Goal: Find contact information: Find contact information

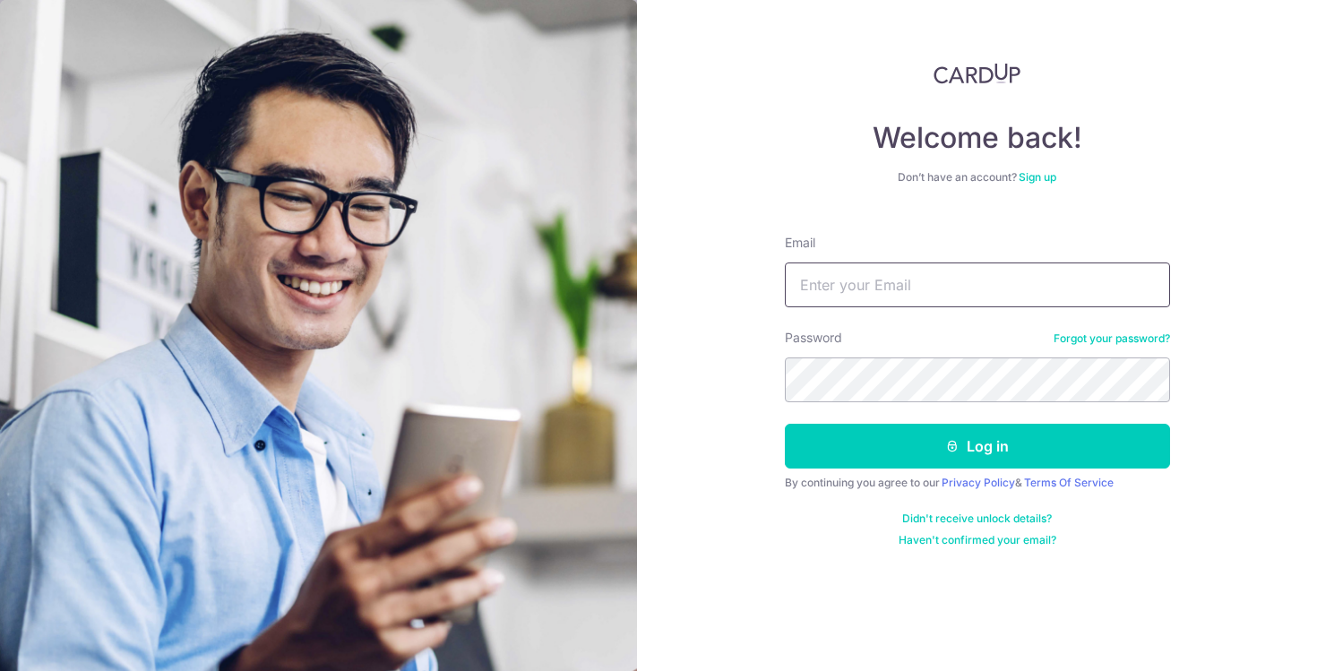
click at [958, 301] on input "Email" at bounding box center [977, 284] width 385 height 45
type input "[EMAIL_ADDRESS][DOMAIN_NAME]"
click at [785, 424] on button "Log in" at bounding box center [977, 446] width 385 height 45
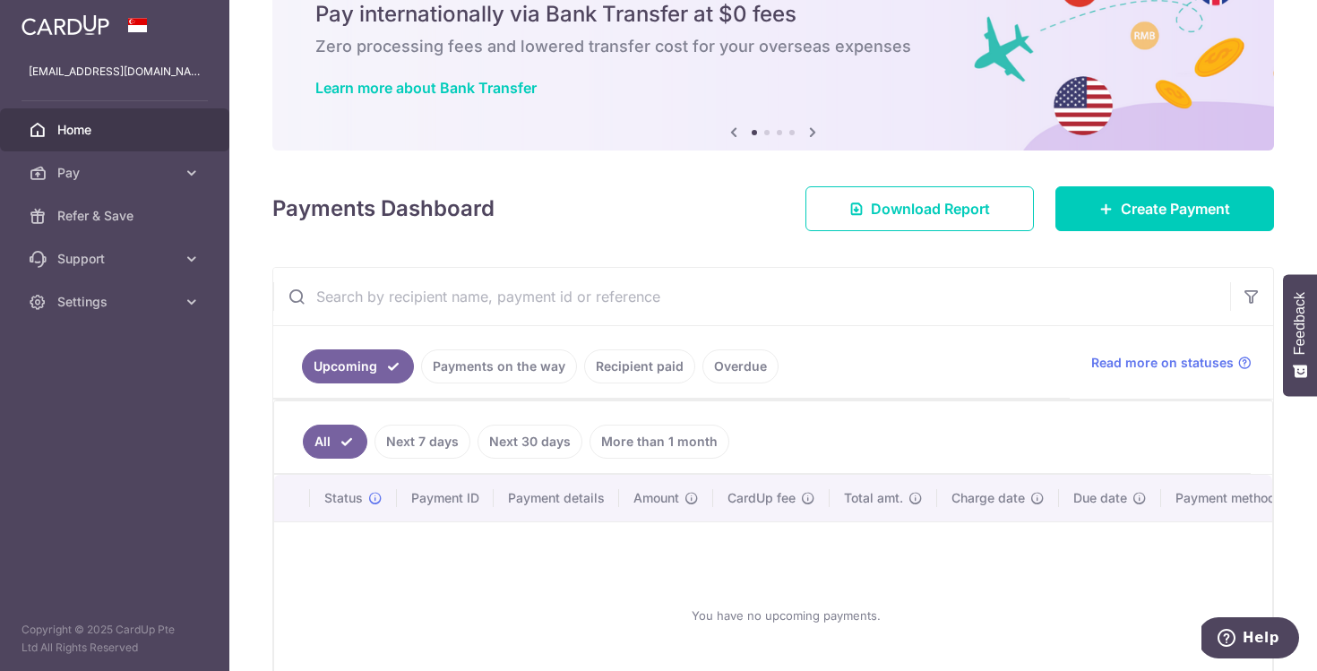
click at [493, 371] on link "Payments on the way" at bounding box center [499, 366] width 156 height 34
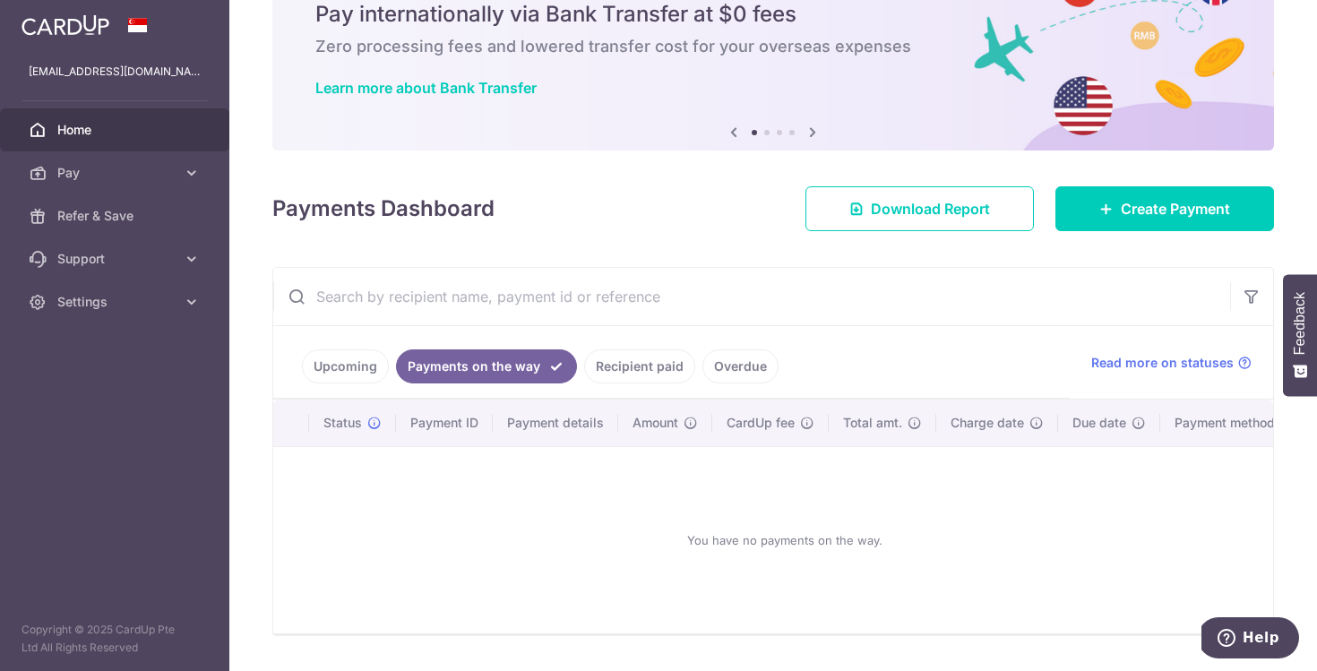
click at [631, 365] on link "Recipient paid" at bounding box center [639, 366] width 111 height 34
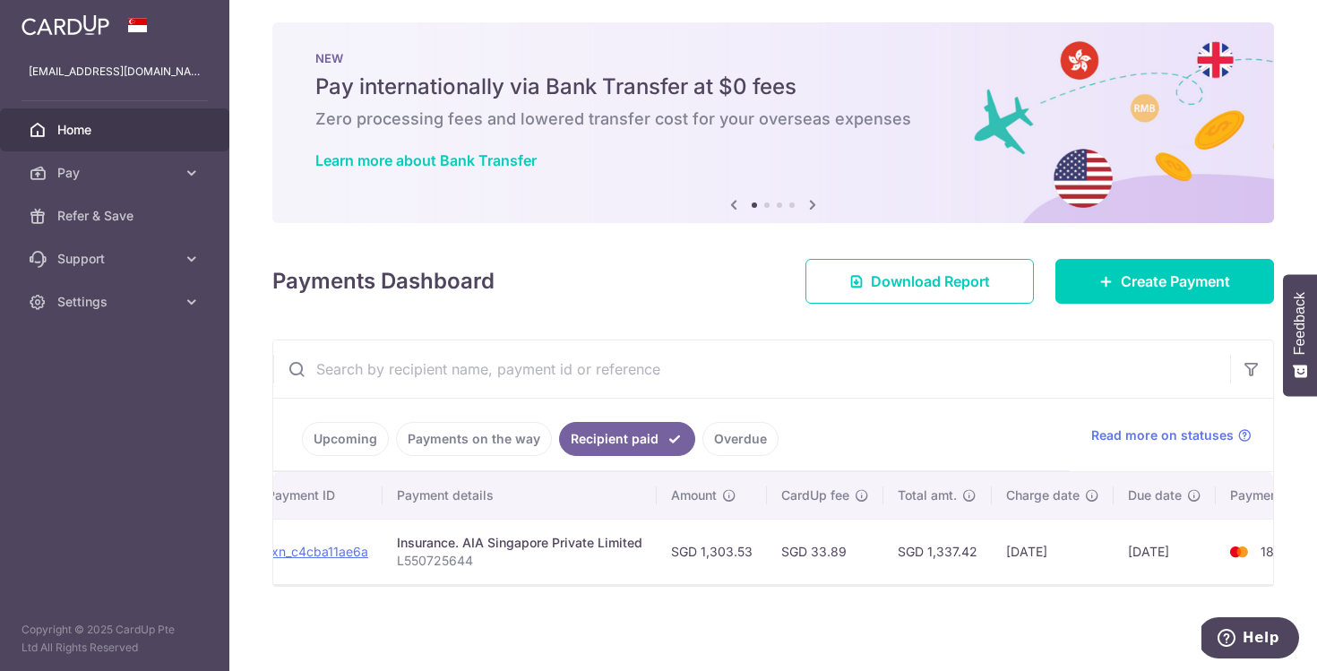
scroll to position [0, 272]
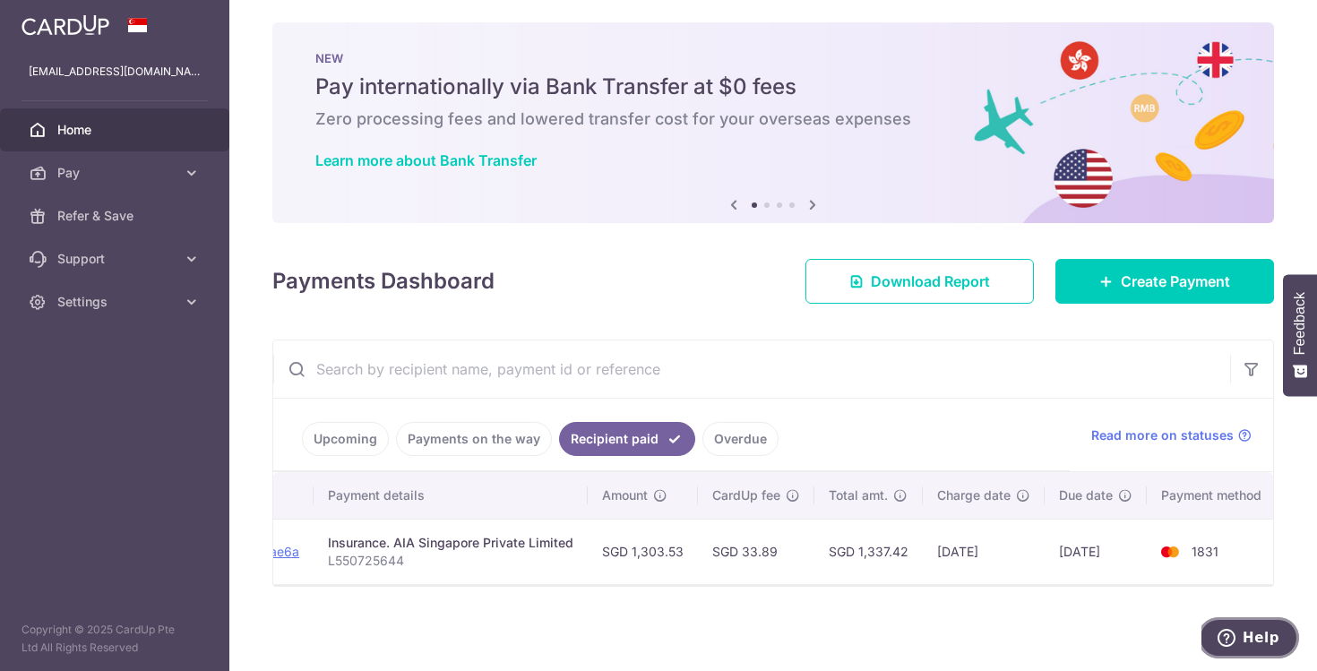
click at [1225, 636] on icon "Help" at bounding box center [1226, 638] width 18 height 18
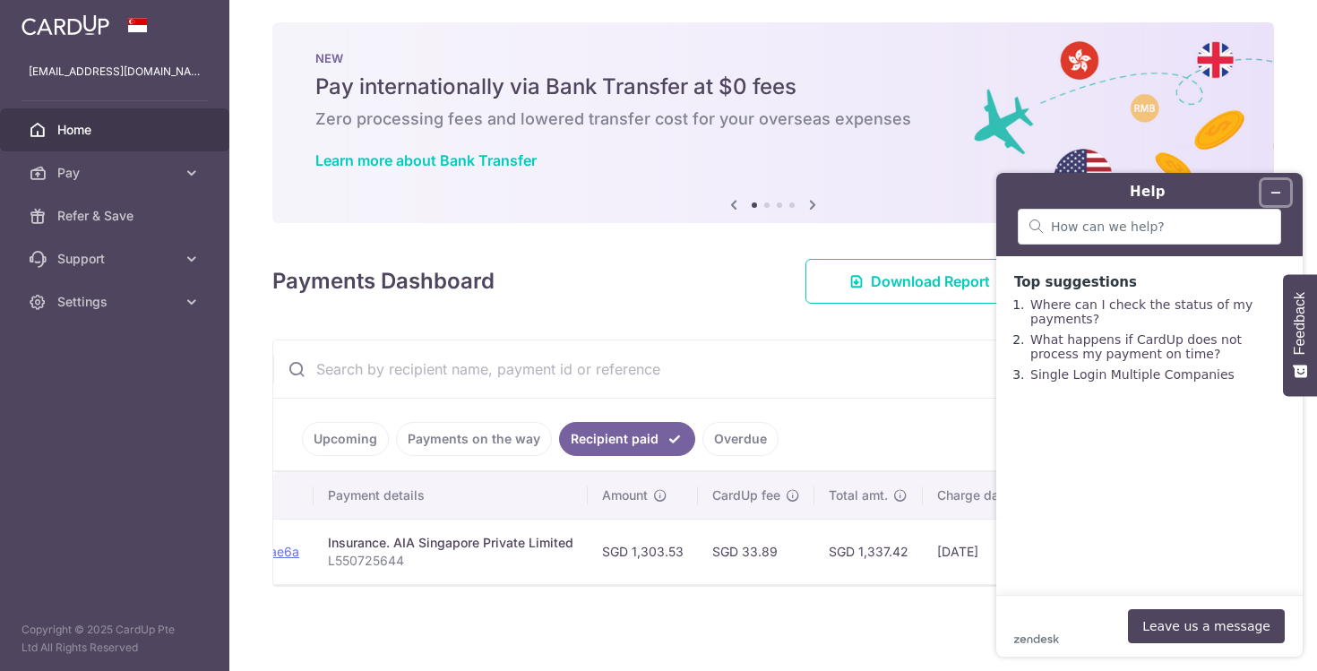
click at [1272, 191] on icon "Minimise widget" at bounding box center [1275, 192] width 13 height 13
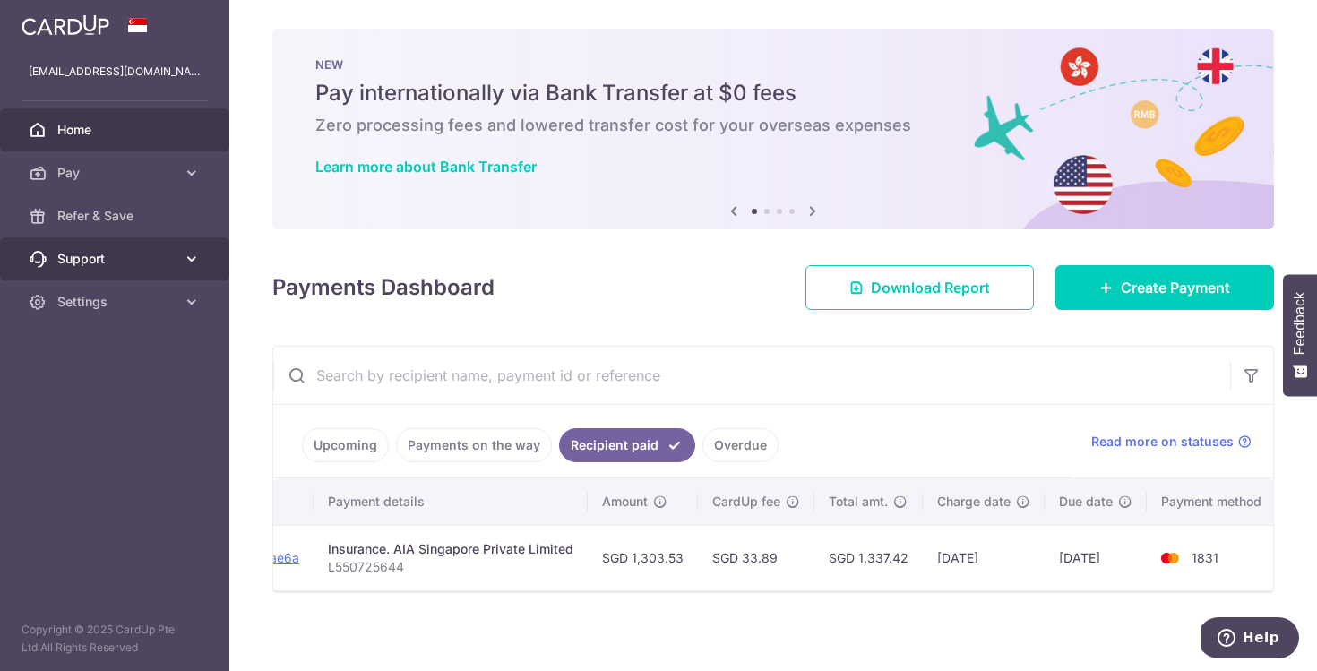
click at [84, 266] on span "Support" at bounding box center [116, 259] width 118 height 18
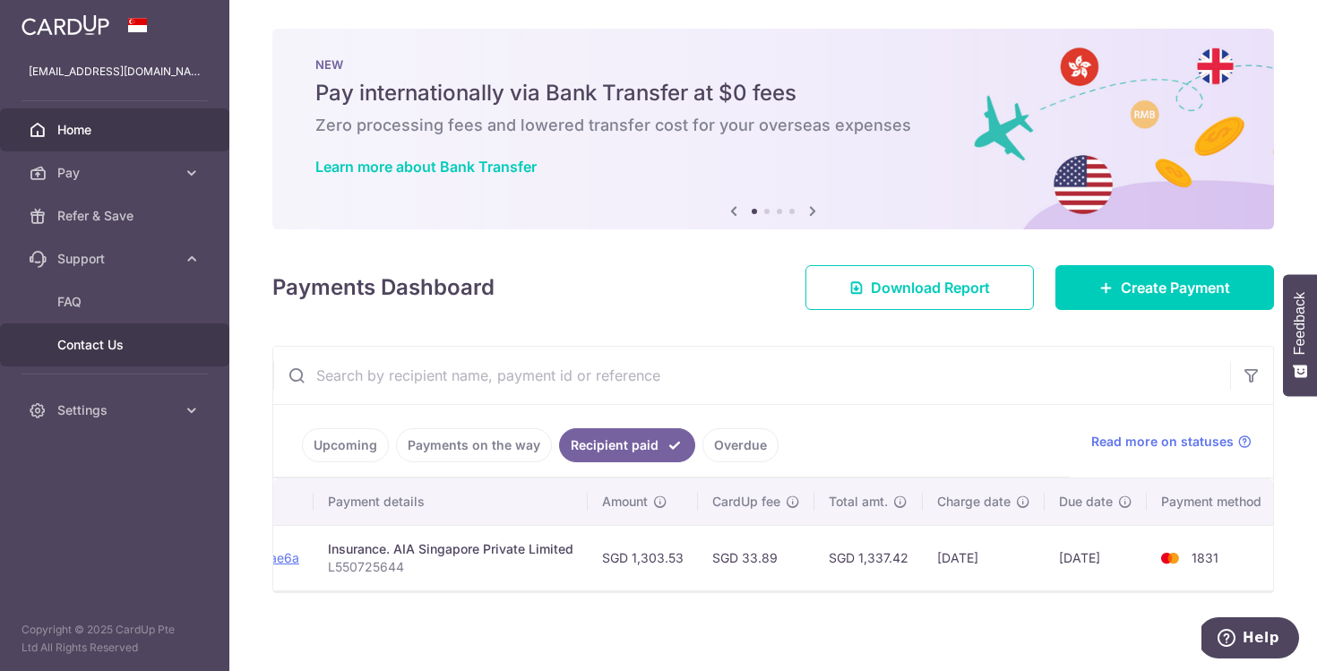
click at [118, 327] on link "Contact Us" at bounding box center [114, 344] width 229 height 43
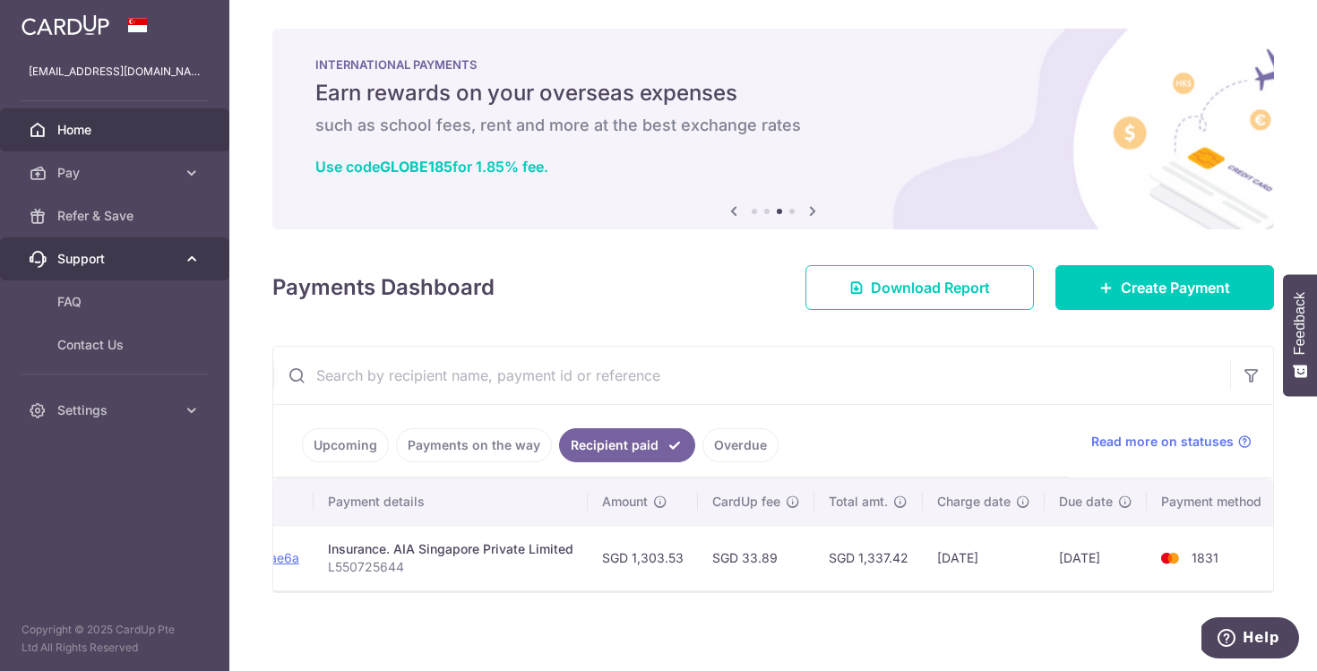
click at [146, 261] on span "Support" at bounding box center [116, 259] width 118 height 18
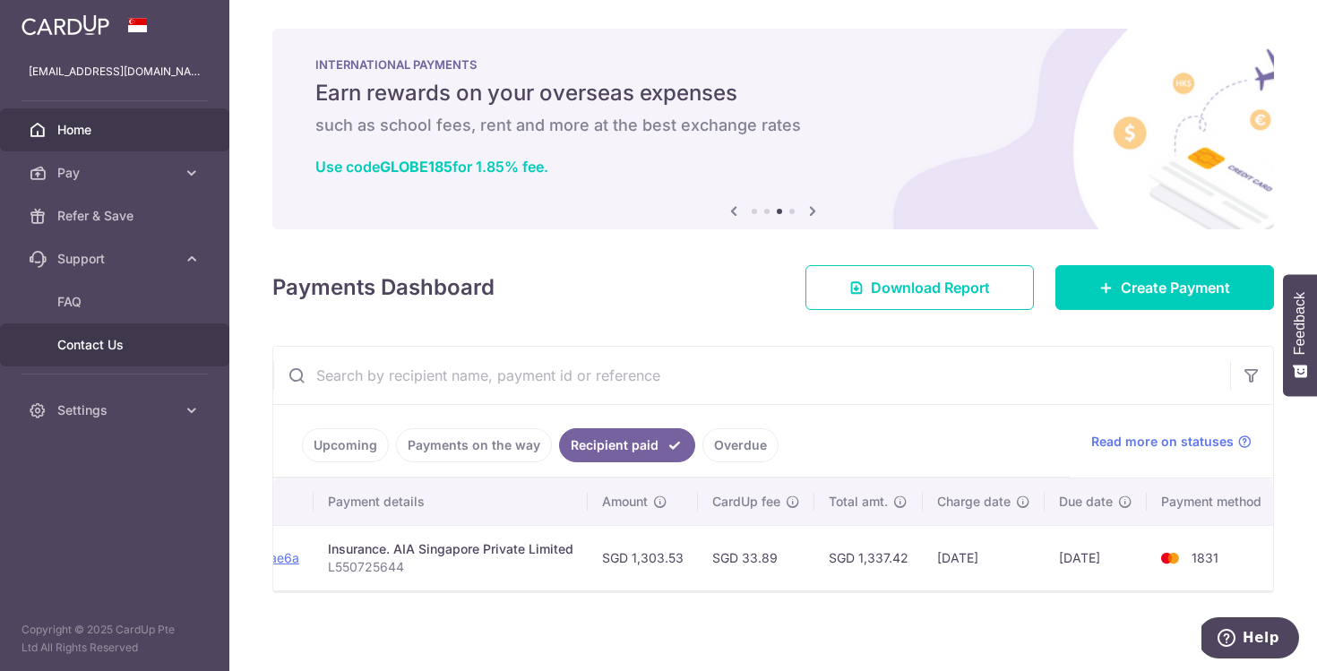
click at [124, 336] on span "Contact Us" at bounding box center [116, 345] width 118 height 18
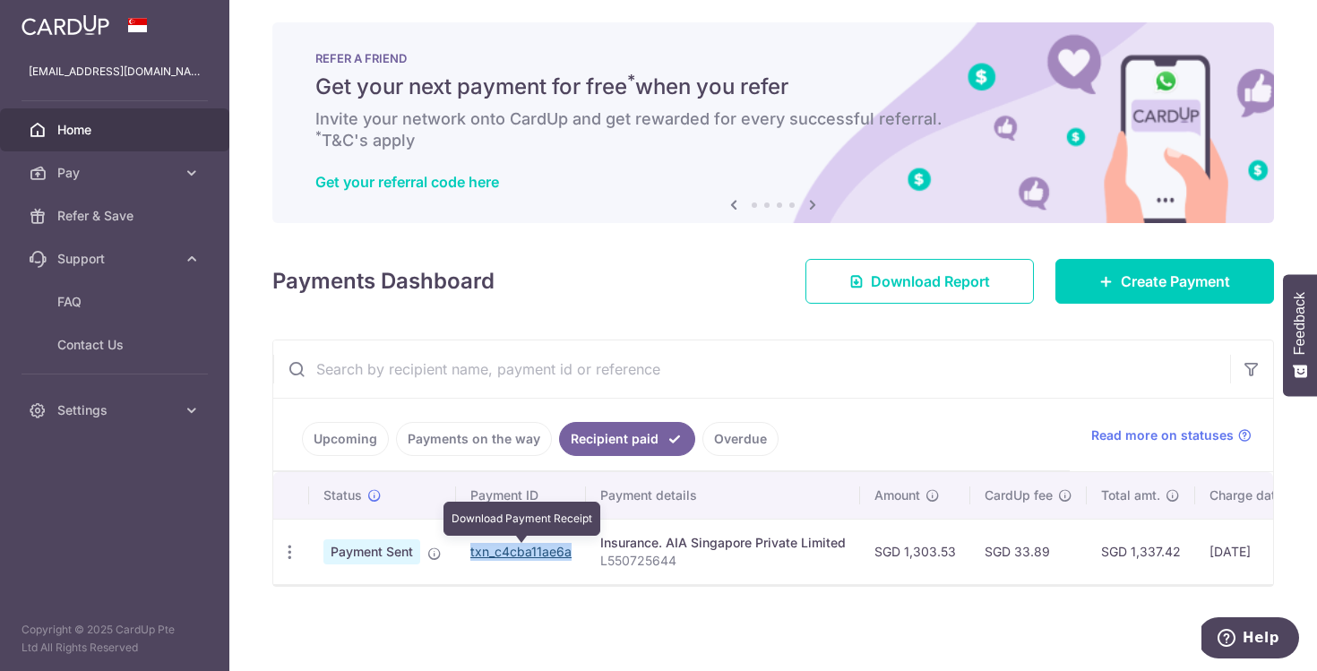
copy link "txn_c4cba11ae6a"
